Goal: Communication & Community: Answer question/provide support

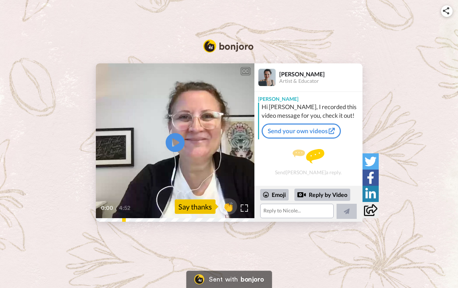
click at [176, 142] on icon "Play/Pause" at bounding box center [174, 143] width 19 height 34
click at [269, 212] on textarea at bounding box center [297, 211] width 74 height 14
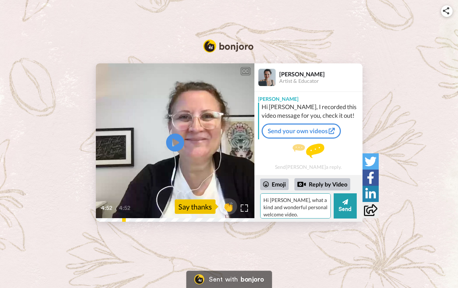
click at [290, 200] on textarea "Hi [PERSON_NAME], what a kind and wonderful personal welcome video." at bounding box center [295, 205] width 71 height 25
click at [283, 208] on textarea "Hi [PERSON_NAME], thank you so much for the a kind and wonderful personal welco…" at bounding box center [295, 205] width 71 height 25
click at [318, 215] on textarea "Hi [PERSON_NAME], thank you so much for the kind and wonderful personal welcome…" at bounding box center [295, 205] width 71 height 25
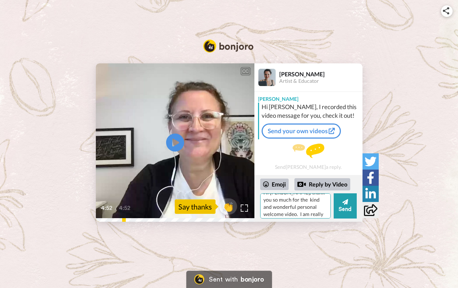
click at [273, 201] on textarea "Hi [PERSON_NAME], thank you so much for the kind and wonderful personal welcome…" at bounding box center [295, 205] width 71 height 25
drag, startPoint x: 263, startPoint y: 207, endPoint x: 287, endPoint y: 208, distance: 23.4
click at [287, 208] on textarea "Hi [PERSON_NAME], thank you so much for your wonderful, kind and wonderful pers…" at bounding box center [295, 205] width 71 height 25
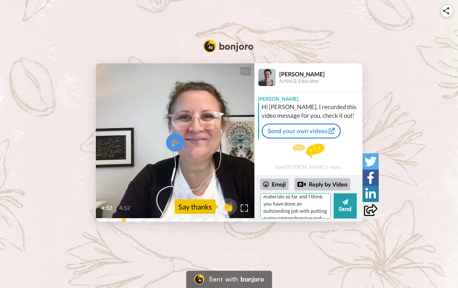
click at [302, 205] on textarea "Hi [PERSON_NAME], thank you so much for your wonderful, kind and personal welco…" at bounding box center [295, 205] width 71 height 25
click at [317, 204] on textarea "Hi [PERSON_NAME], thank you so much for your wonderful, kind and personal welco…" at bounding box center [295, 205] width 71 height 25
drag, startPoint x: 299, startPoint y: 204, endPoint x: 321, endPoint y: 204, distance: 22.3
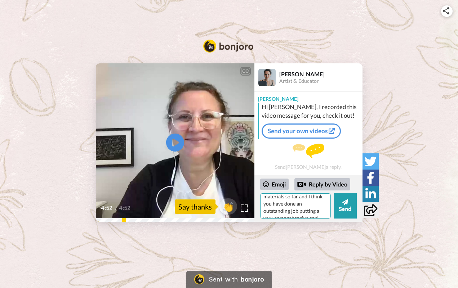
click at [321, 204] on textarea "Hi [PERSON_NAME], thank you so much for your wonderful, kind and personal welco…" at bounding box center [295, 205] width 71 height 25
click at [293, 212] on textarea "Hi [PERSON_NAME], thank you so much for your wonderful, kind and personal welco…" at bounding box center [295, 205] width 71 height 25
click at [296, 206] on textarea "Hi [PERSON_NAME], thank you so much for your wonderful, kind and personal welco…" at bounding box center [295, 205] width 71 height 25
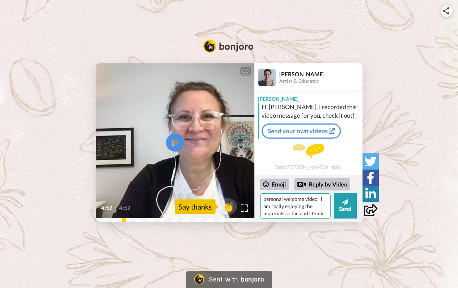
click at [303, 206] on textarea "Hi [PERSON_NAME], thank you so much for your wonderful, kind and personal welco…" at bounding box center [295, 205] width 71 height 25
click at [294, 213] on textarea "Hi [PERSON_NAME], thank you so much for your wonderful, kind and personal welco…" at bounding box center [295, 205] width 71 height 25
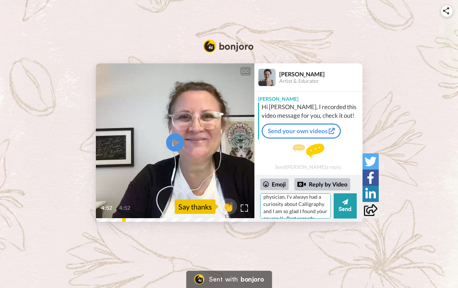
scroll to position [82, 0]
click at [297, 213] on textarea "Hi [PERSON_NAME], thank you so much for your wonderful, kind and personal welco…" at bounding box center [295, 205] width 71 height 25
click at [345, 206] on button "Send" at bounding box center [345, 205] width 23 height 25
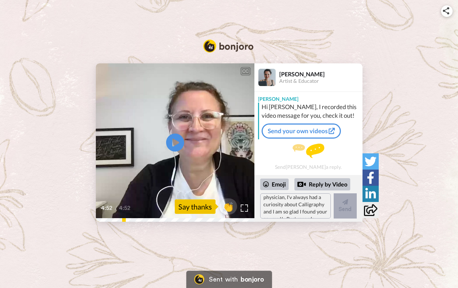
scroll to position [0, 0]
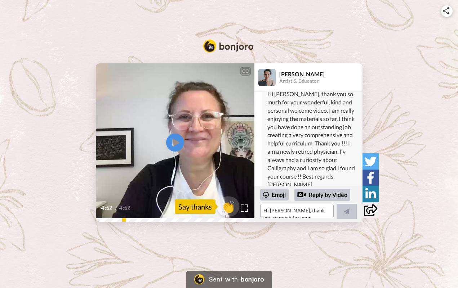
click at [228, 206] on span "👏" at bounding box center [228, 207] width 23 height 14
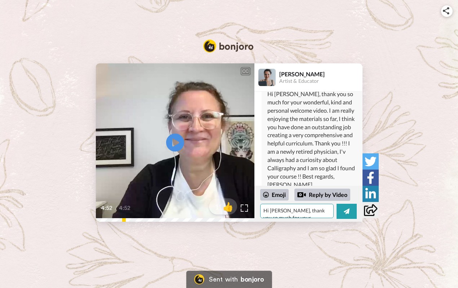
type textarea "👏"
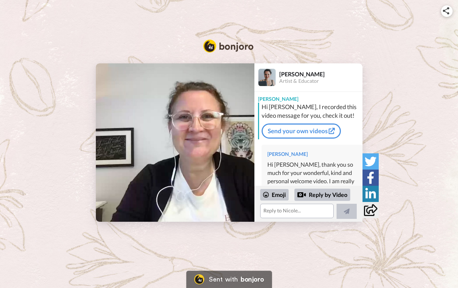
click at [186, 153] on video at bounding box center [175, 142] width 159 height 159
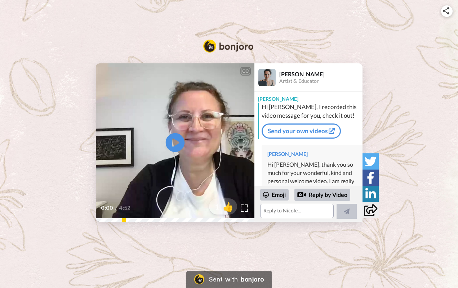
click at [176, 142] on icon "Play/Pause" at bounding box center [174, 143] width 19 height 34
